Goal: Task Accomplishment & Management: Manage account settings

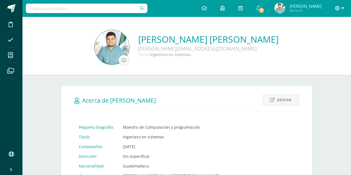
click at [337, 6] on span at bounding box center [339, 8] width 9 height 6
click at [315, 40] on span "Cerrar sesión" at bounding box center [325, 37] width 25 height 5
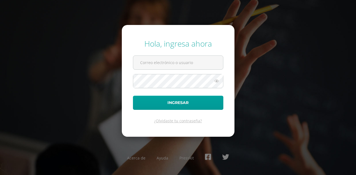
type input "jramon@insarycristovive.edu.gt"
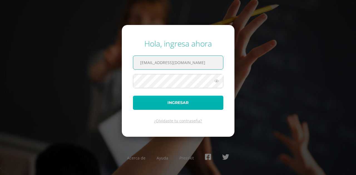
click at [156, 105] on button "Ingresar" at bounding box center [178, 103] width 90 height 14
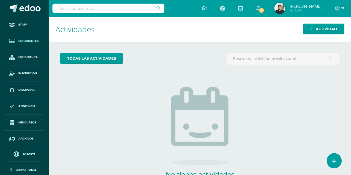
click at [29, 41] on span "Estudiantes" at bounding box center [28, 41] width 20 height 4
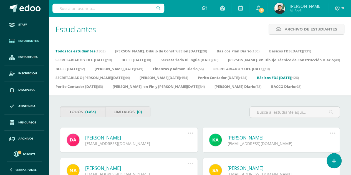
click at [257, 79] on link "Básicos FDS [DATE] (126)" at bounding box center [278, 77] width 42 height 9
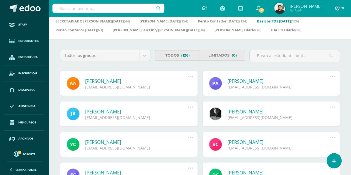
scroll to position [57, 0]
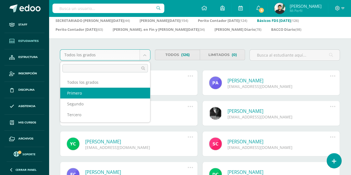
select select "16"
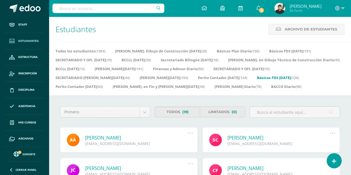
click at [80, 93] on div "Todos los estudiantes (1363) Bach. Dibujo de Construcción Sábado (28) Básicos P…" at bounding box center [207, 69] width 316 height 54
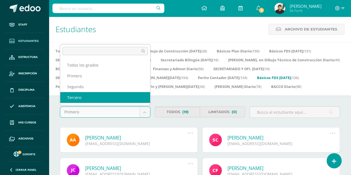
select select "18"
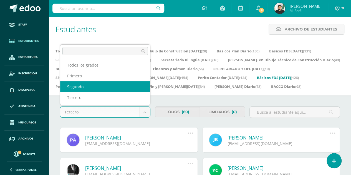
select select "17"
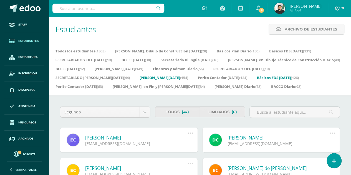
click at [140, 75] on link "[PERSON_NAME][DATE] (154)" at bounding box center [164, 77] width 49 height 9
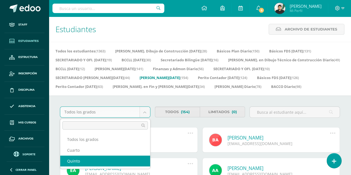
select select "25"
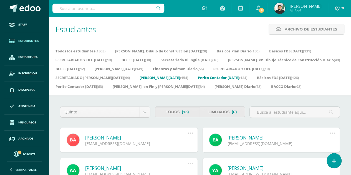
click at [198, 78] on link "Perito Contador Domingo (124)" at bounding box center [222, 77] width 49 height 9
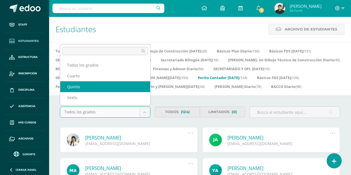
select select "32"
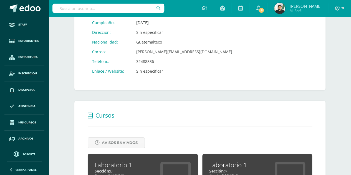
scroll to position [138, 0]
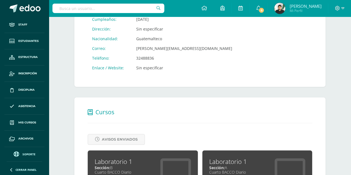
click at [33, 171] on span "Cerrar panel" at bounding box center [26, 170] width 21 height 4
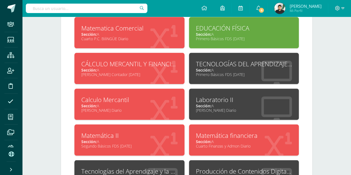
scroll to position [308, 0]
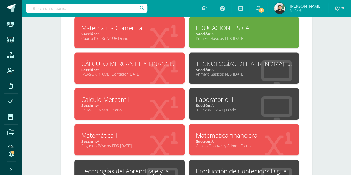
click at [134, 104] on div "Sección: A" at bounding box center [129, 105] width 96 height 5
click at [139, 61] on div "CÁLCULO MERCANTIL Y FINANCIERO" at bounding box center [129, 63] width 96 height 9
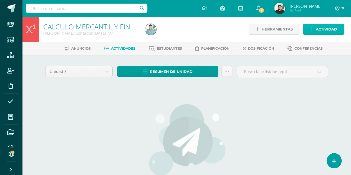
click at [305, 29] on link "Actividad" at bounding box center [324, 29] width 42 height 11
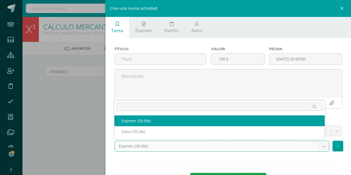
click at [209, 141] on body "Staff Estudiantes Estructura Inscripción Disciplina Asistencia Mis cursos Archi…" at bounding box center [175, 119] width 351 height 239
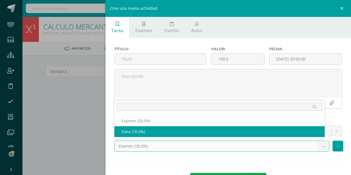
select select "71488"
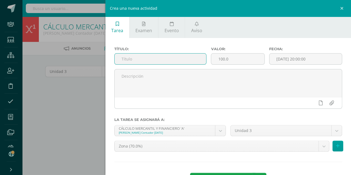
click at [138, 55] on input "text" at bounding box center [161, 59] width 92 height 11
type input "Afectivo"
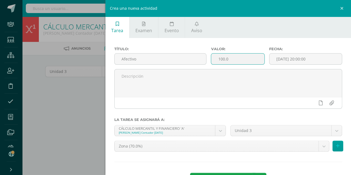
click at [241, 59] on input "100.0" at bounding box center [237, 59] width 53 height 11
type input "1"
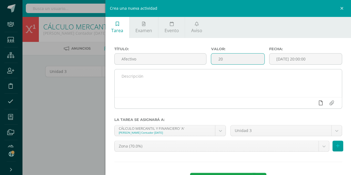
type input "20"
click at [319, 105] on link at bounding box center [321, 103] width 11 height 11
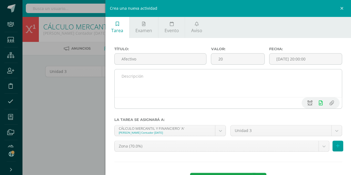
click at [316, 103] on link at bounding box center [321, 103] width 11 height 11
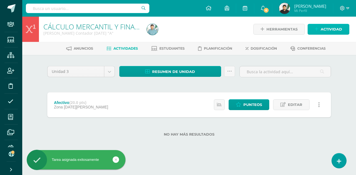
click at [314, 27] on link "Actividad" at bounding box center [328, 29] width 42 height 11
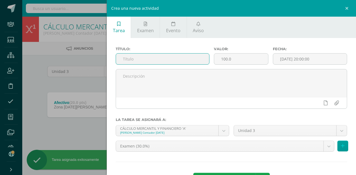
click at [163, 63] on input "text" at bounding box center [162, 59] width 93 height 11
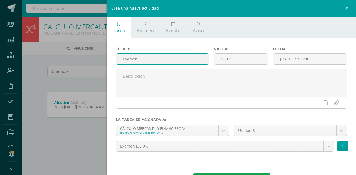
type input "Examen"
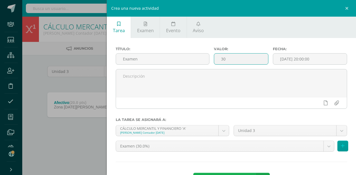
type input "30"
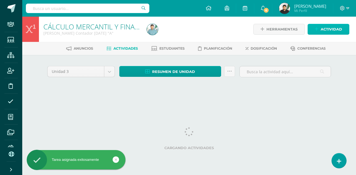
click at [322, 31] on span "Actividad" at bounding box center [330, 29] width 21 height 10
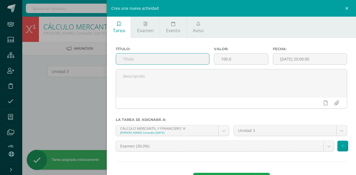
click at [179, 63] on input "text" at bounding box center [162, 59] width 93 height 11
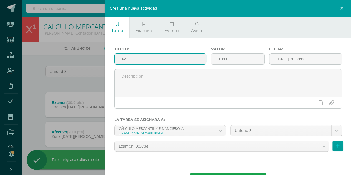
type input "A"
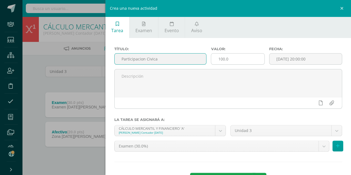
type input "Participacion Civica"
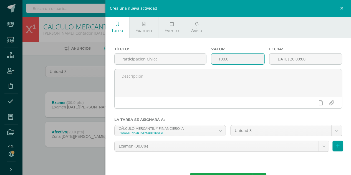
click at [237, 60] on input "100.0" at bounding box center [237, 59] width 53 height 11
type input "1"
type input "20"
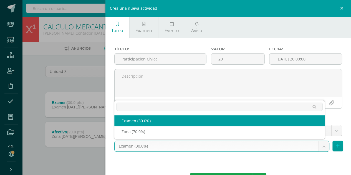
click at [241, 149] on body "Tarea asignada exitosamente Staff Estudiantes Estructura Inscripción Disciplina…" at bounding box center [175, 92] width 351 height 184
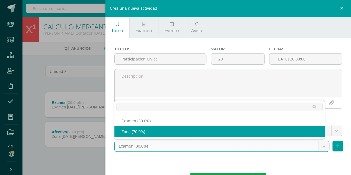
select select "71488"
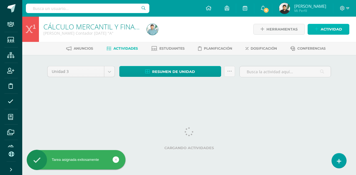
click at [318, 31] on icon at bounding box center [316, 29] width 4 height 5
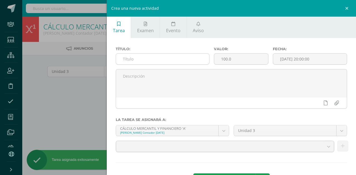
click at [195, 60] on input "text" at bounding box center [162, 59] width 93 height 11
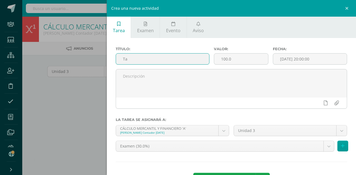
type input "T"
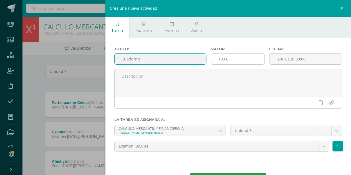
type input "Cuaderno"
click at [253, 59] on input "100.0" at bounding box center [237, 59] width 53 height 11
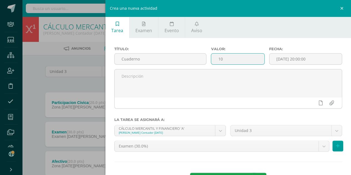
type input "1"
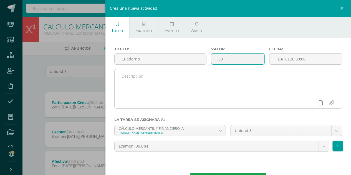
type input "30"
click at [319, 103] on icon at bounding box center [321, 103] width 4 height 5
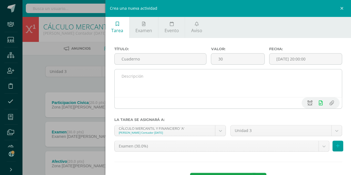
click at [308, 104] on icon at bounding box center [310, 103] width 5 height 5
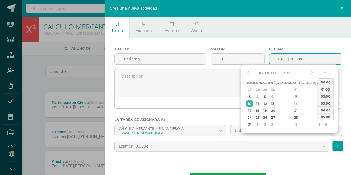
click at [309, 62] on input "[DATE] 20:00:00" at bounding box center [306, 59] width 73 height 11
click at [249, 116] on div "24" at bounding box center [249, 117] width 7 height 6
click at [323, 116] on div "23:00" at bounding box center [326, 117] width 16 height 7
type input "2025-08-24 23:00"
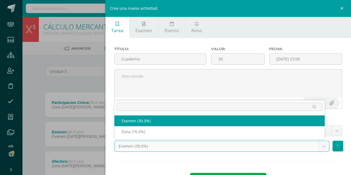
click at [250, 147] on body "Tarea asignada exitosamente Staff Estudiantes Estructura Inscripción Disciplina…" at bounding box center [175, 106] width 351 height 213
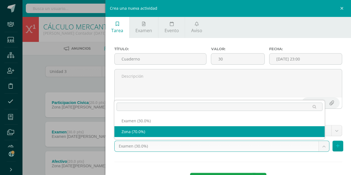
select select "71488"
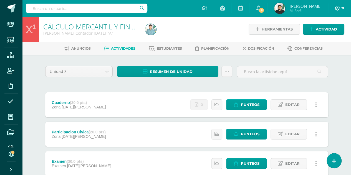
click at [339, 6] on span at bounding box center [339, 8] width 9 height 6
click at [319, 38] on span "Cerrar sesión" at bounding box center [325, 37] width 25 height 5
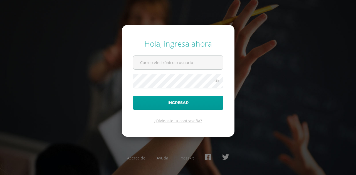
click at [133, 96] on button "Ingresar" at bounding box center [178, 103] width 90 height 14
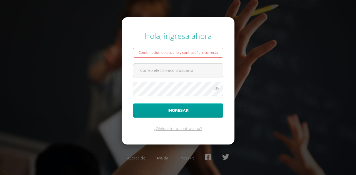
click at [187, 78] on form "Hola, ingresa ahora Combinación de usuario y contraseña incorrecta Ingresar ¿Ol…" at bounding box center [178, 80] width 113 height 127
click at [184, 70] on input "text" at bounding box center [178, 71] width 90 height 14
type input "[PERSON_NAME][EMAIL_ADDRESS][DOMAIN_NAME]"
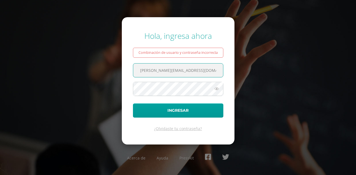
click at [133, 104] on button "Ingresar" at bounding box center [178, 111] width 90 height 14
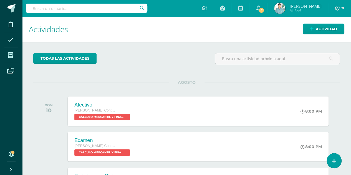
click at [277, 12] on img at bounding box center [279, 8] width 11 height 11
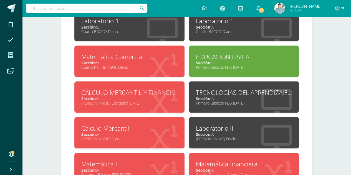
scroll to position [273, 0]
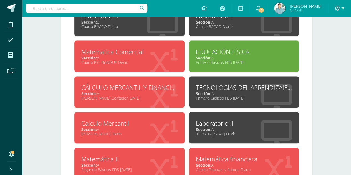
click at [211, 91] on span "Sección:" at bounding box center [204, 93] width 16 height 5
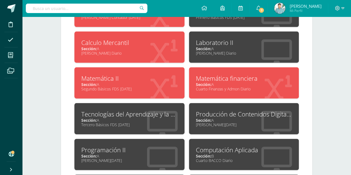
scroll to position [354, 0]
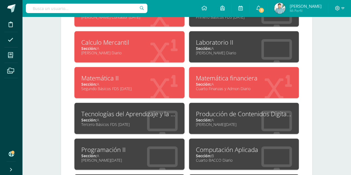
click at [132, 118] on div "Sección: A" at bounding box center [129, 120] width 96 height 5
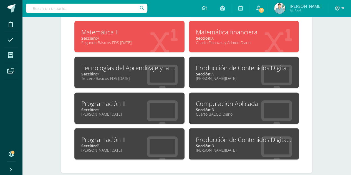
scroll to position [403, 0]
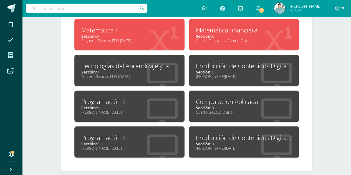
click at [164, 111] on icon at bounding box center [162, 112] width 31 height 27
click at [149, 134] on div "Programación II" at bounding box center [129, 137] width 96 height 9
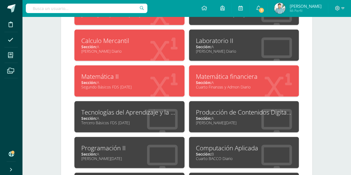
scroll to position [356, 0]
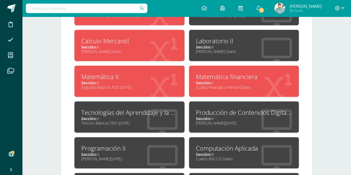
click at [146, 81] on div "Sección: A" at bounding box center [129, 82] width 96 height 5
click at [216, 116] on div "Sección: A" at bounding box center [244, 118] width 96 height 5
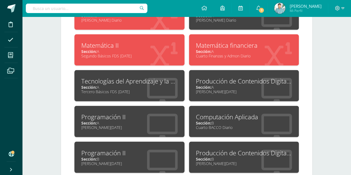
scroll to position [399, 0]
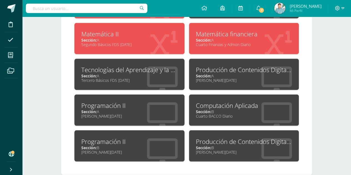
click at [211, 137] on div "Producción de Contenidos Digitales" at bounding box center [244, 141] width 96 height 9
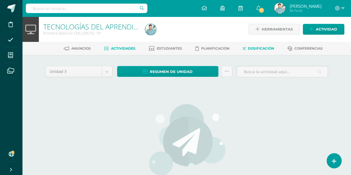
click at [259, 50] on span "Dosificación" at bounding box center [261, 48] width 26 height 4
click at [251, 50] on span "Dosificación" at bounding box center [261, 48] width 26 height 4
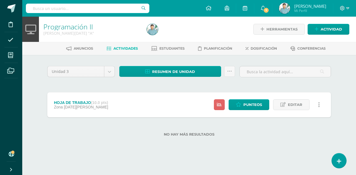
click at [253, 44] on div "Anuncios Actividades Estudiantes Planificación Dosificación Conferencias" at bounding box center [195, 48] width 347 height 13
click at [248, 48] on icon at bounding box center [246, 48] width 3 height 5
click at [268, 46] on link "Dosificación" at bounding box center [260, 48] width 31 height 9
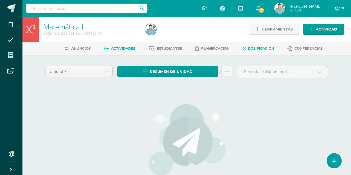
click at [260, 49] on span "Dosificación" at bounding box center [261, 48] width 26 height 4
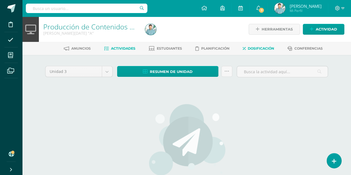
click at [266, 50] on span "Dosificación" at bounding box center [261, 48] width 26 height 4
click at [263, 48] on span "Dosificación" at bounding box center [261, 48] width 26 height 4
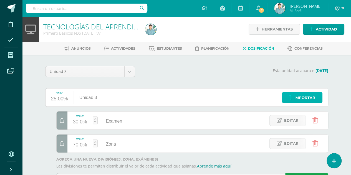
click at [300, 100] on span "Importar" at bounding box center [305, 98] width 21 height 10
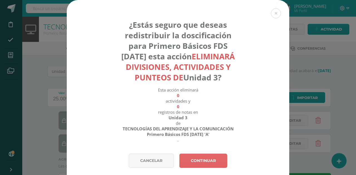
scroll to position [26, 0]
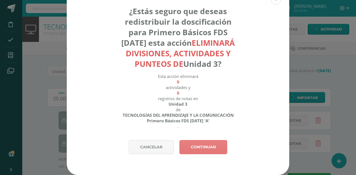
click at [198, 151] on link "Continuar" at bounding box center [203, 147] width 48 height 14
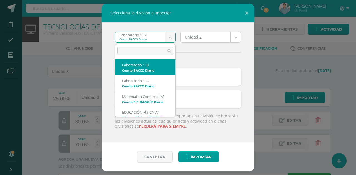
click at [139, 40] on body "Selecciona la división a importar Laboratorio 1 'B' Cuarto BACCO Diario Laborat…" at bounding box center [178, 101] width 356 height 203
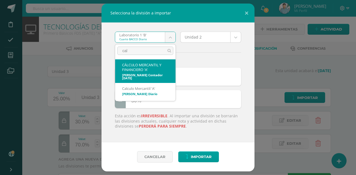
type input "calc"
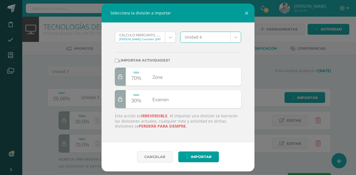
select select "2125"
click at [196, 39] on body "Selecciona la división a importar CÁLCULO MERCANTIL Y FINANCIERO 'A' Quinto Per…" at bounding box center [178, 101] width 356 height 203
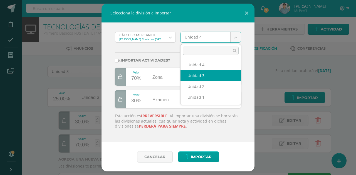
select select "71486"
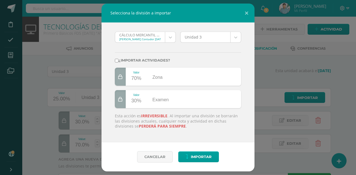
click at [117, 60] on input "¿Importar actividades?" at bounding box center [117, 61] width 4 height 4
checkbox input "true"
click at [191, 154] on span "Importar" at bounding box center [201, 157] width 21 height 10
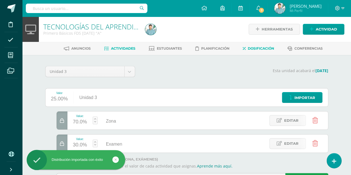
click at [111, 49] on span "Actividades" at bounding box center [123, 48] width 24 height 4
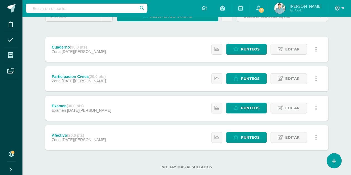
scroll to position [67, 0]
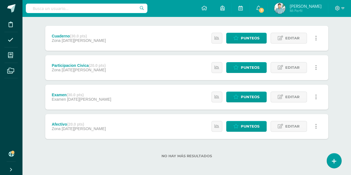
click at [290, 32] on div "Estatus de Actividad: 19 Estudiantes sin calificar 0 Estudiantes con cero Media…" at bounding box center [265, 38] width 125 height 25
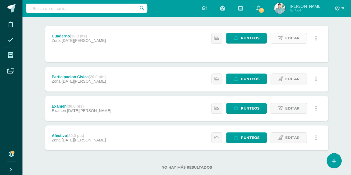
click at [284, 36] on link "Editar" at bounding box center [289, 38] width 36 height 11
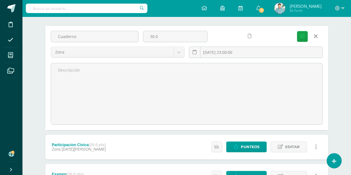
click at [249, 37] on icon at bounding box center [250, 36] width 4 height 5
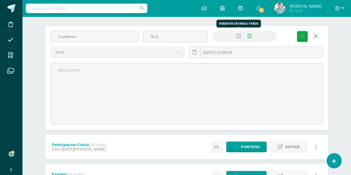
click at [239, 36] on icon at bounding box center [239, 36] width 5 height 5
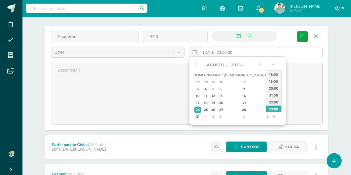
click at [231, 53] on input "2025-08-24 23:00:00" at bounding box center [255, 52] width 133 height 11
click at [268, 107] on div "23:00" at bounding box center [274, 109] width 16 height 7
type input "2025-08-24 23:00"
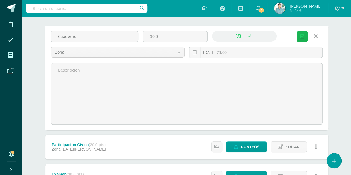
click at [304, 36] on icon "submit" at bounding box center [303, 36] width 4 height 5
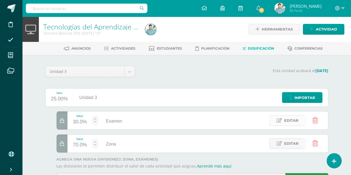
click at [279, 121] on icon at bounding box center [279, 120] width 5 height 5
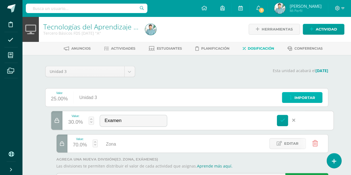
click at [293, 100] on link "Importar" at bounding box center [302, 97] width 41 height 11
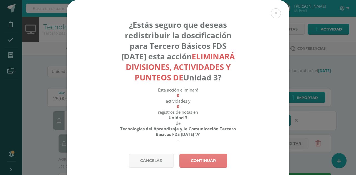
click at [198, 168] on link "Continuar" at bounding box center [203, 161] width 48 height 14
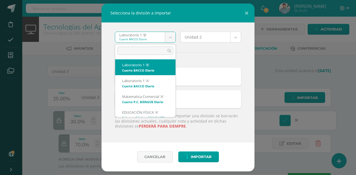
click at [143, 40] on body "Selecciona la división a importar Laboratorio 1 'B' Cuarto BACCO Diario Laborat…" at bounding box center [178, 101] width 356 height 203
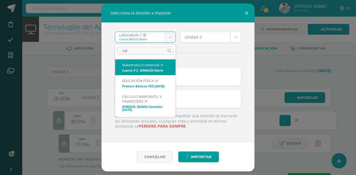
type input "calc"
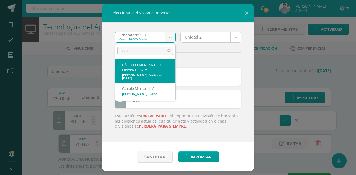
select select "2125"
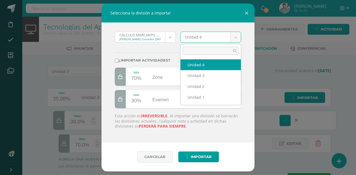
click at [184, 36] on body "Selecciona la división a importar CÁLCULO MERCANTIL Y FINANCIERO 'A' [PERSON_NA…" at bounding box center [178, 101] width 356 height 203
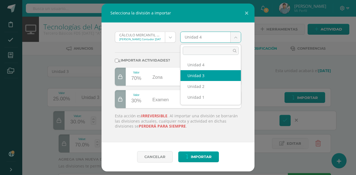
select select "71486"
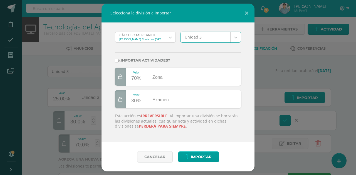
click at [135, 59] on label "¿Importar actividades?" at bounding box center [178, 60] width 126 height 4
click at [118, 59] on input "¿Importar actividades?" at bounding box center [117, 61] width 4 height 4
checkbox input "true"
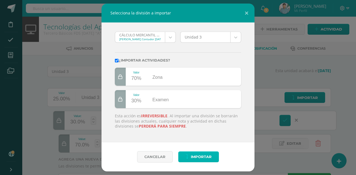
click at [187, 155] on icon "submit" at bounding box center [186, 157] width 3 height 5
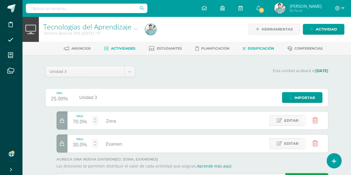
click at [121, 50] on span "Actividades" at bounding box center [123, 48] width 24 height 4
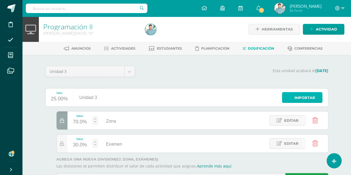
click at [288, 99] on link "Importar" at bounding box center [302, 97] width 41 height 11
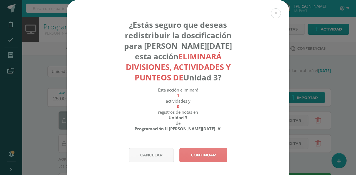
click at [187, 160] on link "Continuar" at bounding box center [203, 155] width 48 height 14
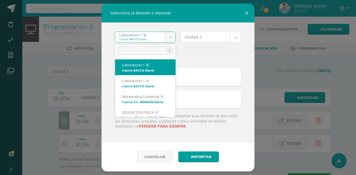
click at [154, 38] on body "Selecciona la división a importar Laboratorio 1 'B' Cuarto BACCO Diario Laborat…" at bounding box center [178, 101] width 356 height 203
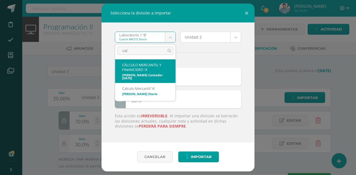
type input "cal"
select select "2125"
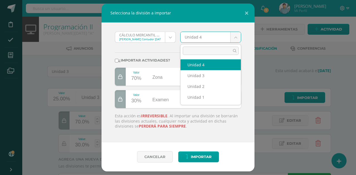
click at [201, 34] on body "Selecciona la división a importar CÁLCULO MERCANTIL Y FINANCIERO 'A' Quinto Per…" at bounding box center [178, 101] width 356 height 203
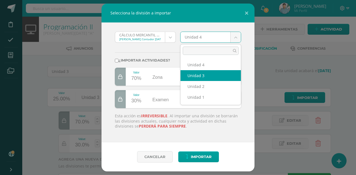
select select "71486"
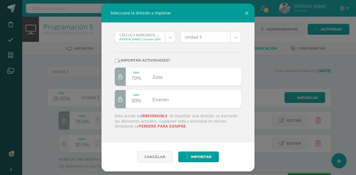
click at [147, 60] on label "¿Importar actividades?" at bounding box center [178, 60] width 126 height 4
click at [118, 60] on input "¿Importar actividades?" at bounding box center [117, 61] width 4 height 4
checkbox input "true"
click at [185, 155] on icon "submit" at bounding box center [186, 157] width 3 height 5
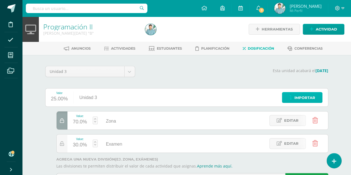
click at [295, 96] on link "Importar" at bounding box center [302, 97] width 41 height 11
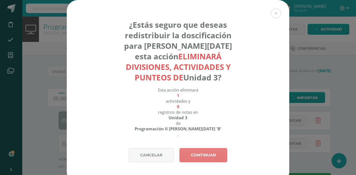
click at [198, 153] on link "Continuar" at bounding box center [203, 155] width 48 height 14
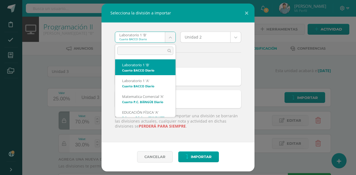
click at [163, 40] on body "Selecciona la división a importar Laboratorio 1 'B' Cuarto BACCO Diario Laborat…" at bounding box center [178, 101] width 356 height 203
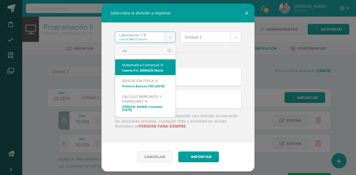
type input "cal"
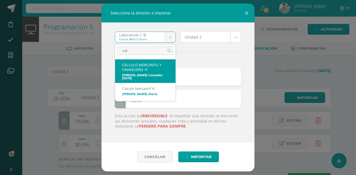
select select "2125"
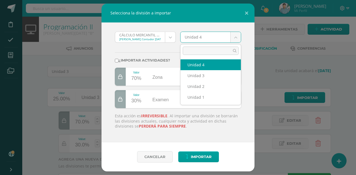
click at [186, 39] on body "Selecciona la división a importar CÁLCULO MERCANTIL Y FINANCIERO 'A' [PERSON_NA…" at bounding box center [178, 101] width 356 height 203
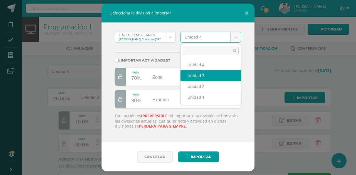
select select "71486"
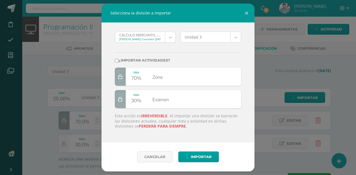
click at [146, 57] on div "¿Importar actividades?" at bounding box center [178, 57] width 131 height 21
click at [135, 60] on label "¿Importar actividades?" at bounding box center [178, 60] width 126 height 4
click at [118, 60] on input "¿Importar actividades?" at bounding box center [117, 61] width 4 height 4
checkbox input "true"
click at [201, 157] on span "Importar" at bounding box center [201, 157] width 21 height 10
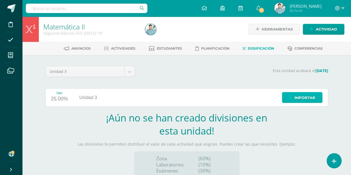
click at [294, 96] on link "Importar" at bounding box center [302, 97] width 41 height 11
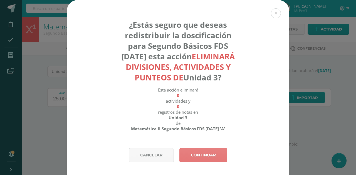
click at [193, 163] on link "Continuar" at bounding box center [203, 155] width 48 height 14
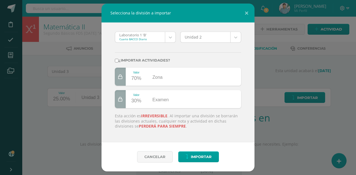
click at [122, 58] on label "¿Importar actividades?" at bounding box center [178, 60] width 126 height 4
click at [118, 59] on input "¿Importar actividades?" at bounding box center [117, 61] width 4 height 4
checkbox input "true"
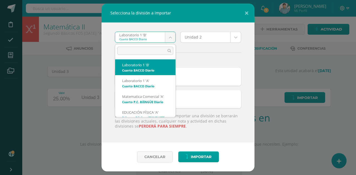
click at [148, 41] on body "Selecciona la división a importar Laboratorio 1 'B' Cuarto BACCO Diario Laborat…" at bounding box center [178, 117] width 356 height 235
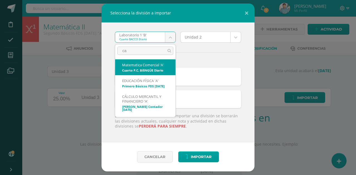
type input "cal"
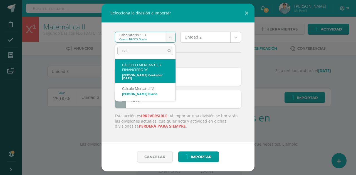
select select "2125"
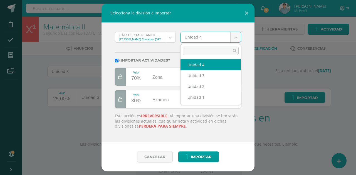
click at [201, 38] on body "Selecciona la división a importar CÁLCULO MERCANTIL Y FINANCIERO 'A' Quinto Per…" at bounding box center [178, 117] width 356 height 235
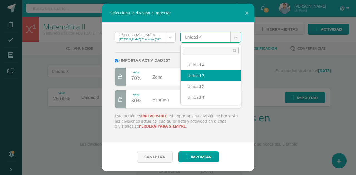
select select "71486"
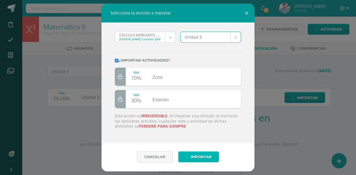
click at [197, 155] on span "Importar" at bounding box center [201, 157] width 21 height 10
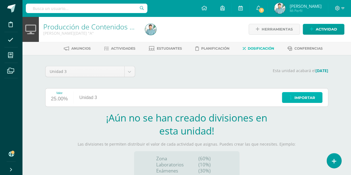
click at [294, 95] on link "Importar" at bounding box center [302, 97] width 41 height 11
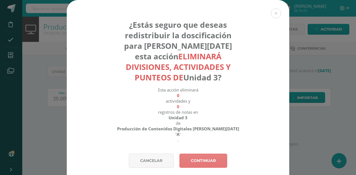
click at [187, 163] on link "Continuar" at bounding box center [203, 161] width 48 height 14
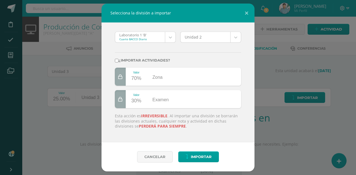
click at [150, 36] on body "Selecciona la división a importar Laboratorio 1 'B' Cuarto BACCO Diario Laborat…" at bounding box center [178, 117] width 356 height 235
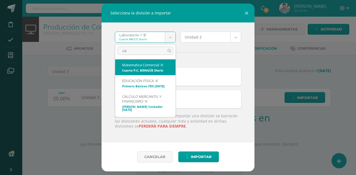
type input "cal"
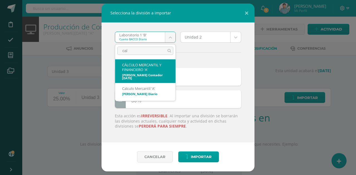
select select "2125"
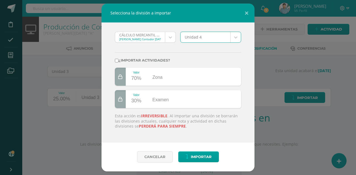
click at [189, 35] on body "Selecciona la división a importar CÁLCULO MERCANTIL Y FINANCIERO 'A' [PERSON_NA…" at bounding box center [178, 117] width 356 height 235
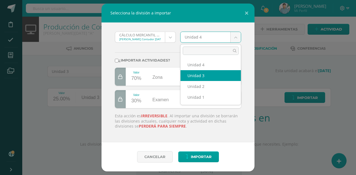
select select "71486"
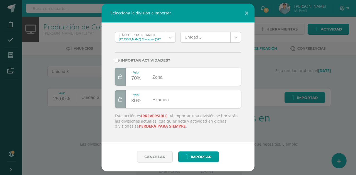
click at [131, 58] on div "¿Importar actividades?" at bounding box center [178, 57] width 131 height 21
click at [128, 60] on label "¿Importar actividades?" at bounding box center [178, 60] width 126 height 4
click at [118, 60] on input "¿Importar actividades?" at bounding box center [117, 61] width 4 height 4
checkbox input "true"
click at [200, 157] on span "Importar" at bounding box center [201, 157] width 21 height 10
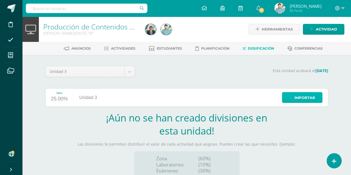
click at [291, 96] on icon at bounding box center [290, 98] width 3 height 5
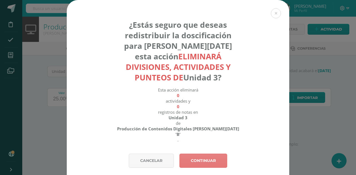
click at [192, 161] on link "Continuar" at bounding box center [203, 161] width 48 height 14
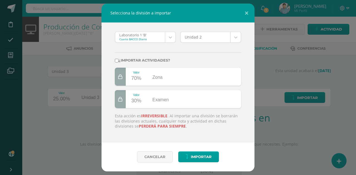
click at [154, 40] on body "Selecciona la división a importar Laboratorio 1 'B' Cuarto BACCO Diario Laborat…" at bounding box center [178, 117] width 356 height 235
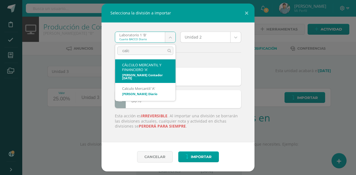
type input "calc"
select select "2125"
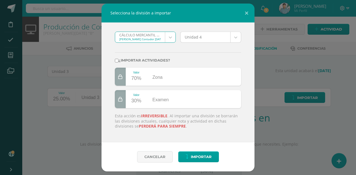
click at [143, 59] on label "¿Importar actividades?" at bounding box center [178, 60] width 126 height 4
click at [118, 59] on input "¿Importar actividades?" at bounding box center [117, 61] width 4 height 4
checkbox input "true"
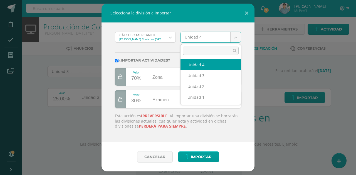
click at [196, 36] on body "Selecciona la división a importar CÁLCULO MERCANTIL Y FINANCIERO 'A' Quinto Per…" at bounding box center [178, 117] width 356 height 235
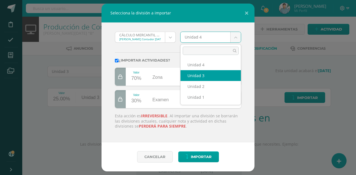
select select "71486"
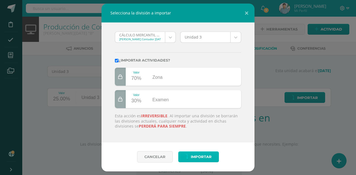
click at [189, 159] on button "Importar" at bounding box center [198, 157] width 41 height 11
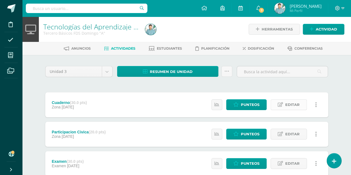
click at [280, 104] on icon at bounding box center [280, 105] width 5 height 5
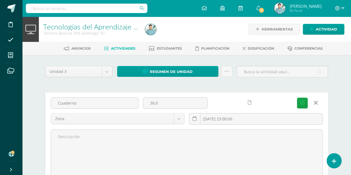
click at [252, 100] on link at bounding box center [249, 103] width 11 height 11
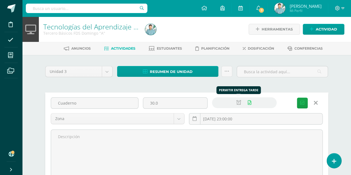
click at [239, 103] on icon at bounding box center [239, 103] width 5 height 5
click at [301, 103] on icon "submit" at bounding box center [303, 103] width 4 height 5
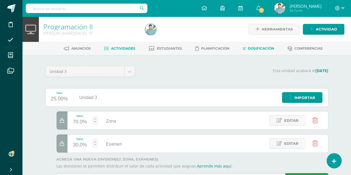
click at [116, 49] on span "Actividades" at bounding box center [123, 48] width 24 height 4
click at [111, 47] on span "Actividades" at bounding box center [123, 48] width 24 height 4
click at [118, 48] on span "Actividades" at bounding box center [123, 48] width 24 height 4
click at [125, 44] on link "Actividades" at bounding box center [119, 48] width 31 height 9
click at [118, 47] on span "Actividades" at bounding box center [123, 48] width 24 height 4
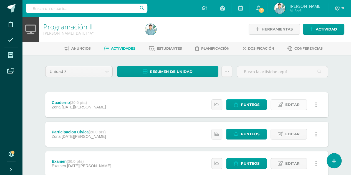
click at [284, 105] on link "Editar" at bounding box center [289, 104] width 36 height 11
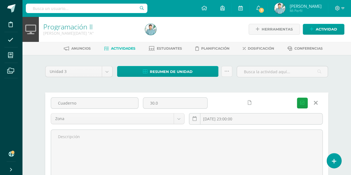
click at [254, 99] on link at bounding box center [249, 103] width 11 height 11
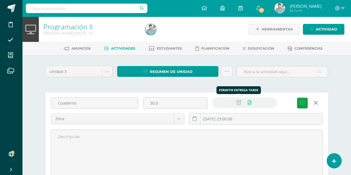
click at [238, 101] on icon at bounding box center [239, 103] width 5 height 5
click at [302, 104] on icon "submit" at bounding box center [303, 103] width 4 height 5
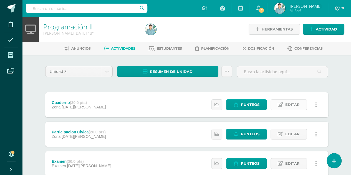
click at [280, 107] on link "Editar" at bounding box center [289, 104] width 36 height 11
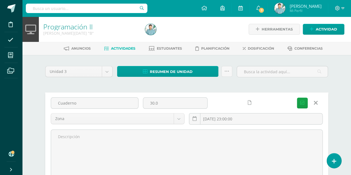
click at [249, 101] on icon at bounding box center [250, 103] width 4 height 5
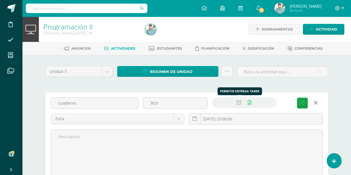
click at [243, 102] on link at bounding box center [239, 103] width 11 height 11
click at [303, 103] on icon "submit" at bounding box center [303, 103] width 4 height 5
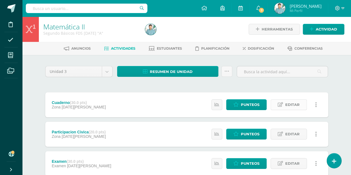
click at [284, 102] on link "Editar" at bounding box center [289, 104] width 36 height 11
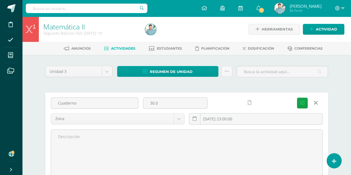
click at [251, 102] on icon at bounding box center [250, 103] width 4 height 5
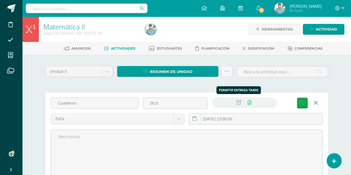
click at [240, 102] on icon at bounding box center [239, 103] width 5 height 5
click at [301, 104] on icon "submit" at bounding box center [303, 103] width 4 height 5
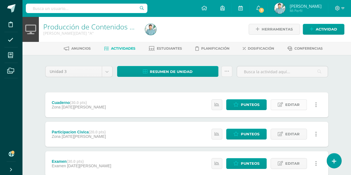
click at [276, 105] on link "Editar" at bounding box center [289, 104] width 36 height 11
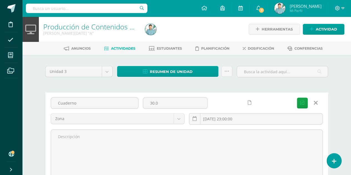
click at [248, 103] on link at bounding box center [249, 103] width 11 height 11
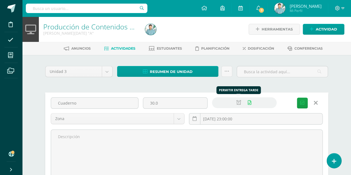
click at [239, 103] on icon at bounding box center [239, 103] width 5 height 5
click at [299, 104] on button "Guardar" at bounding box center [302, 103] width 11 height 11
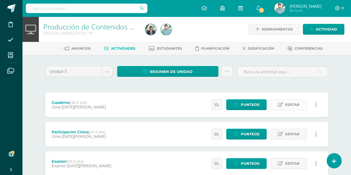
click at [283, 106] on icon at bounding box center [280, 105] width 5 height 5
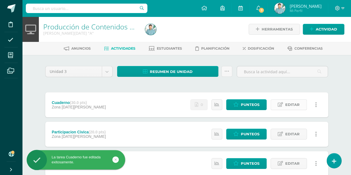
click at [283, 105] on icon at bounding box center [280, 105] width 5 height 5
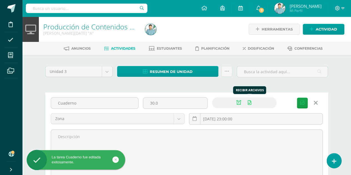
click at [248, 104] on icon at bounding box center [250, 103] width 4 height 5
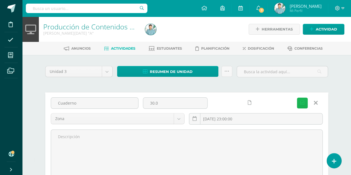
click at [299, 103] on button "Guardar" at bounding box center [302, 103] width 11 height 11
